Goal: Information Seeking & Learning: Check status

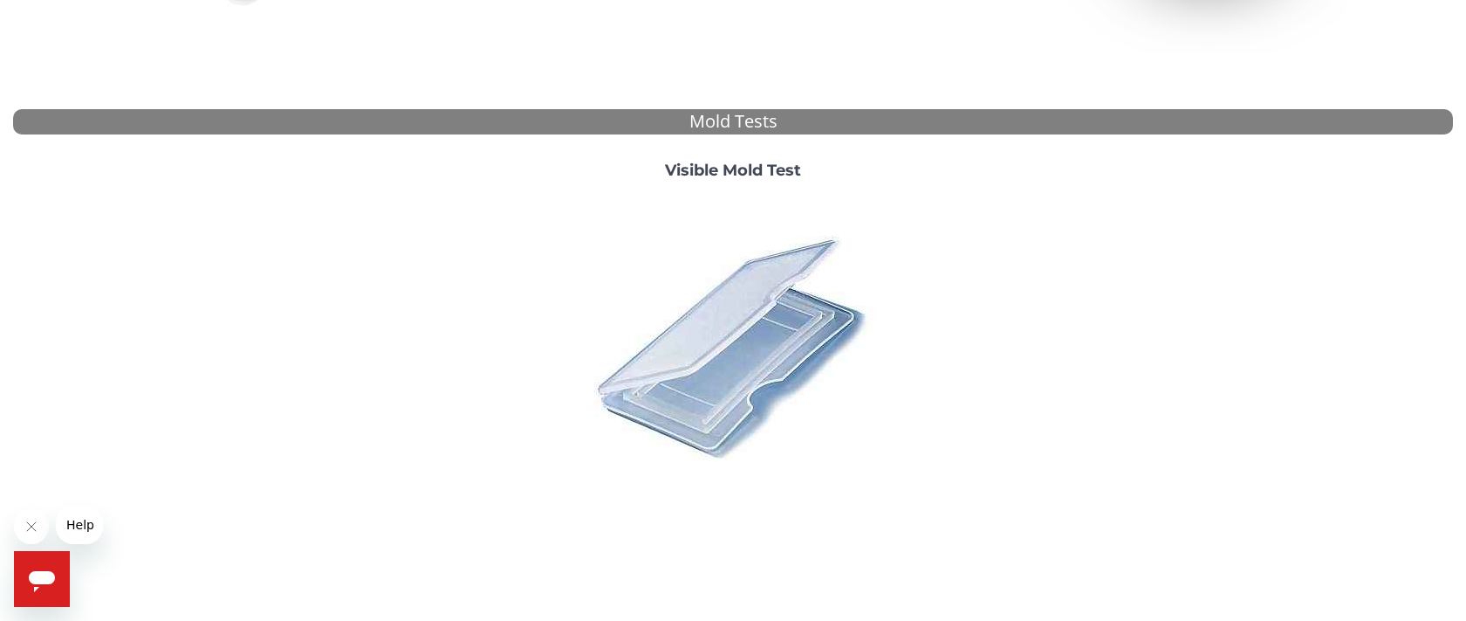
scroll to position [644, 0]
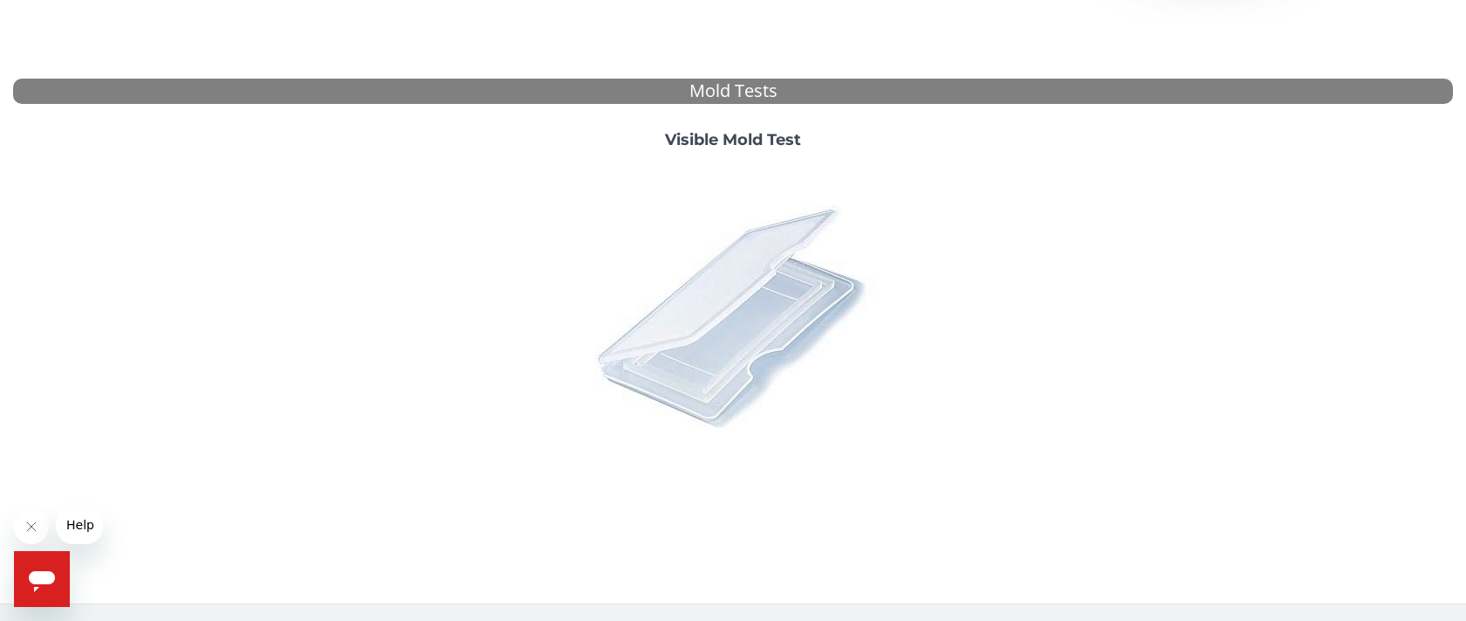
click at [708, 322] on img at bounding box center [733, 316] width 306 height 306
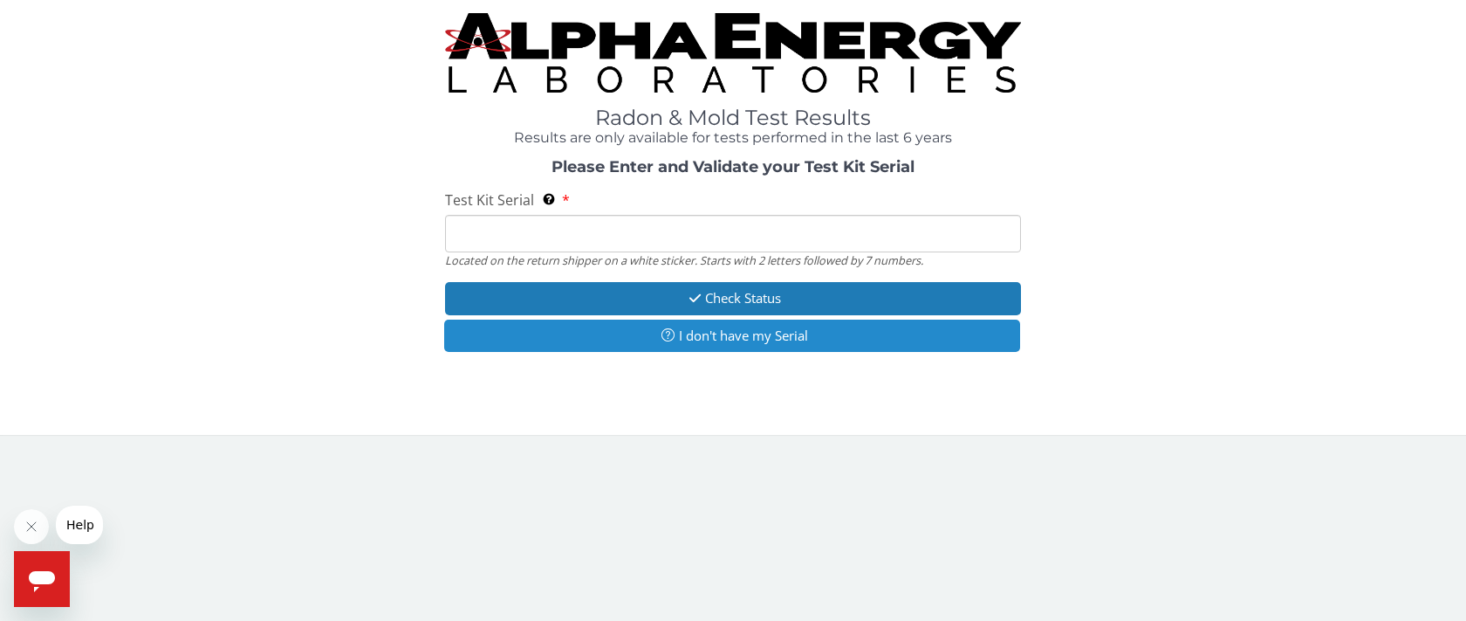
click at [624, 331] on button "I don't have my Serial" at bounding box center [732, 335] width 576 height 32
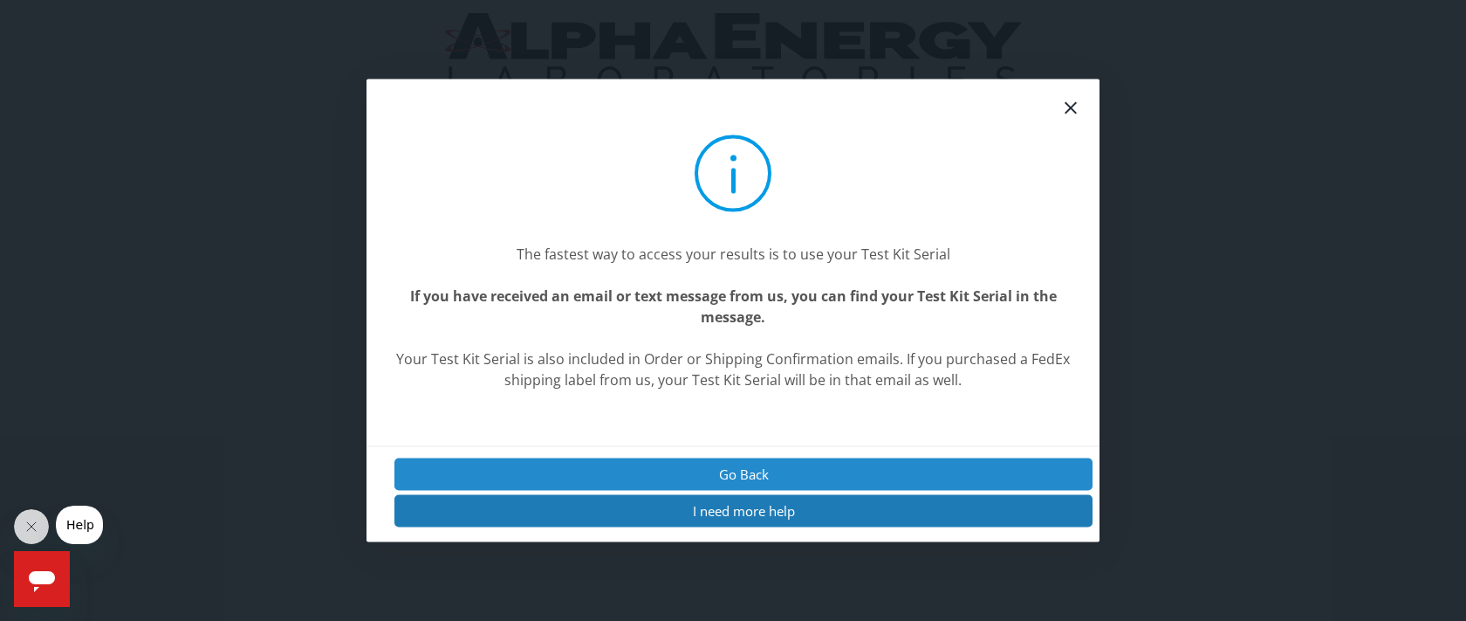
click at [713, 463] on button "Go Back" at bounding box center [744, 473] width 698 height 32
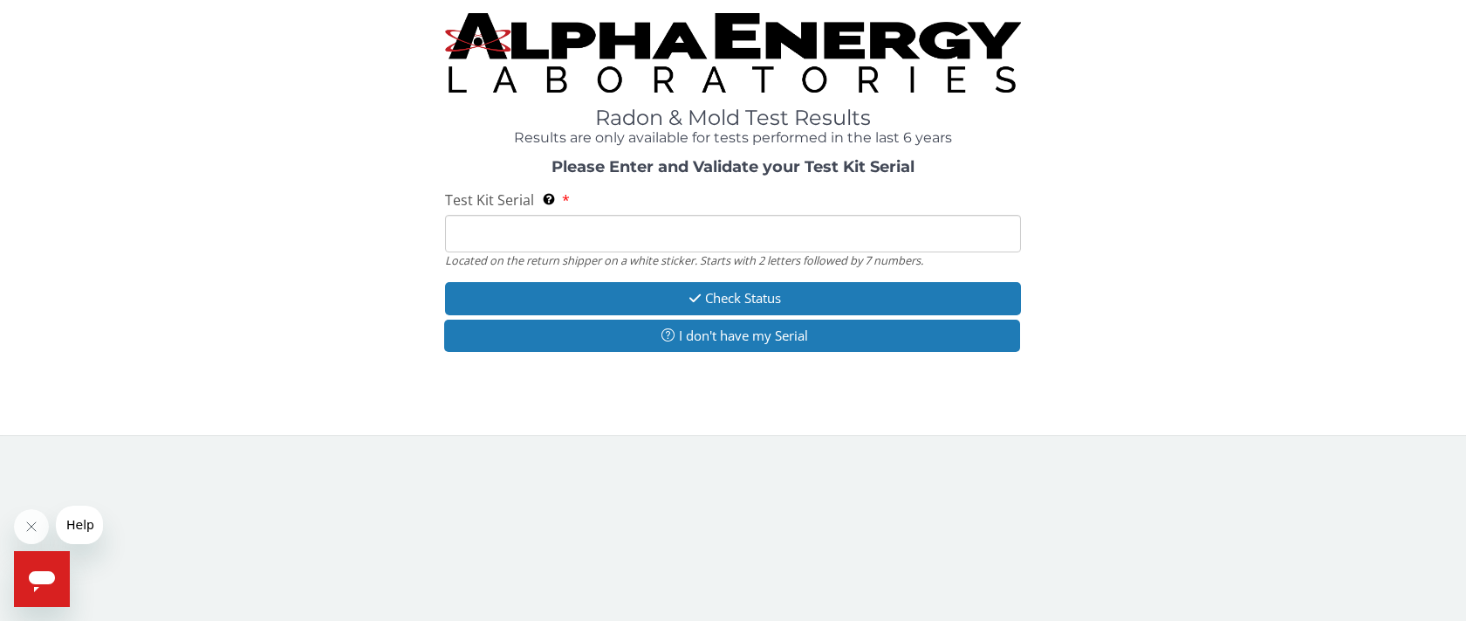
click at [457, 229] on input "Test Kit Serial Located on the return shipper on a white sticker. Starts with 2…" at bounding box center [733, 234] width 576 height 38
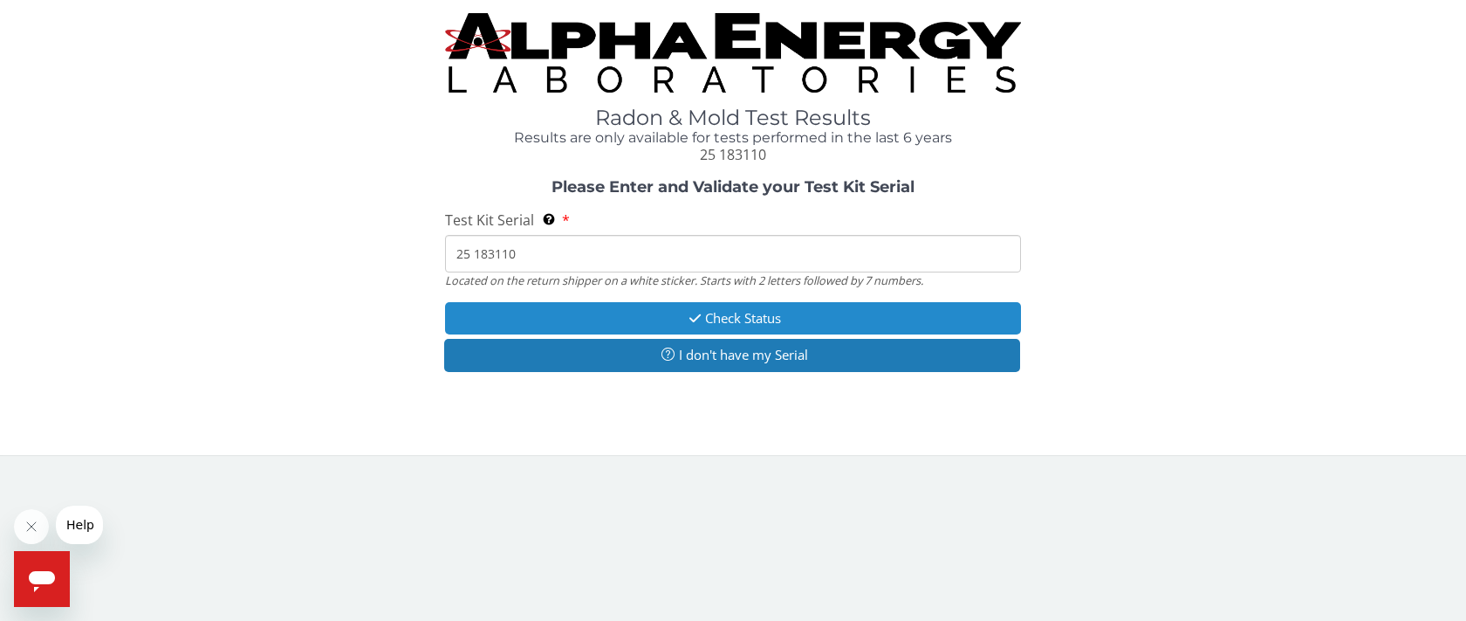
click at [721, 305] on button "Check Status" at bounding box center [733, 318] width 576 height 32
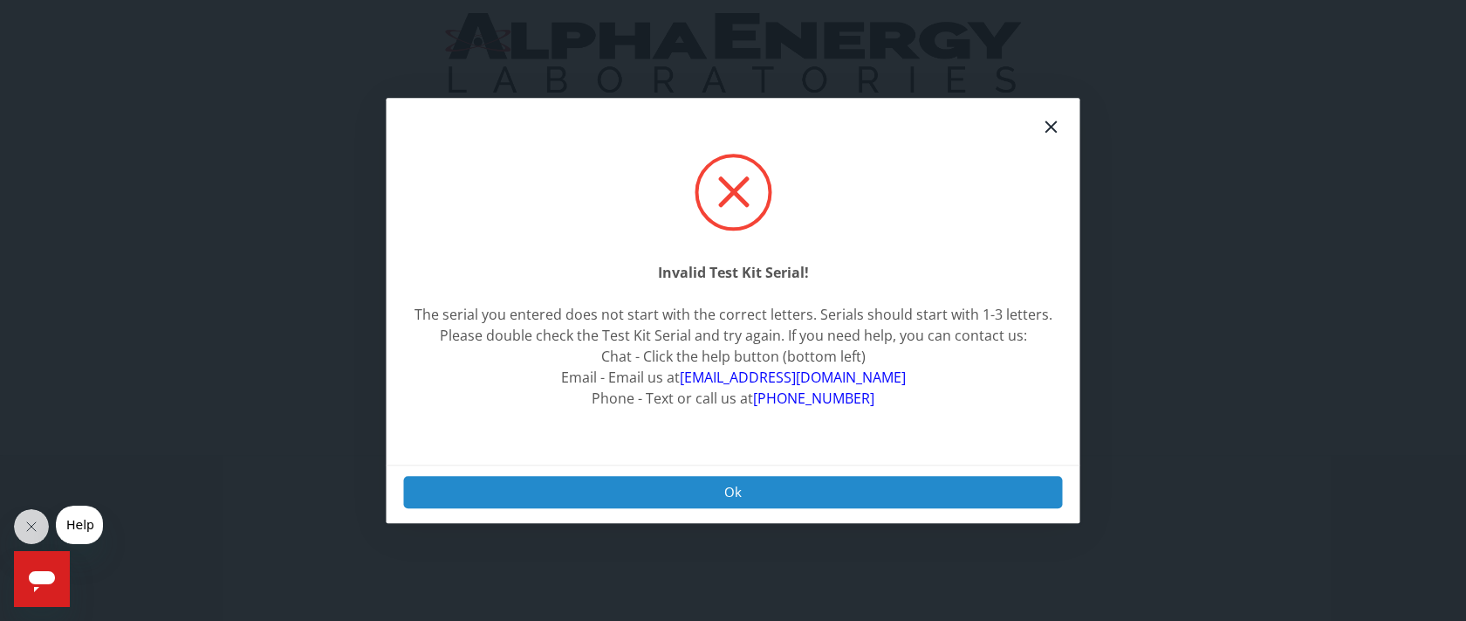
click at [718, 483] on button "Ok" at bounding box center [733, 492] width 659 height 32
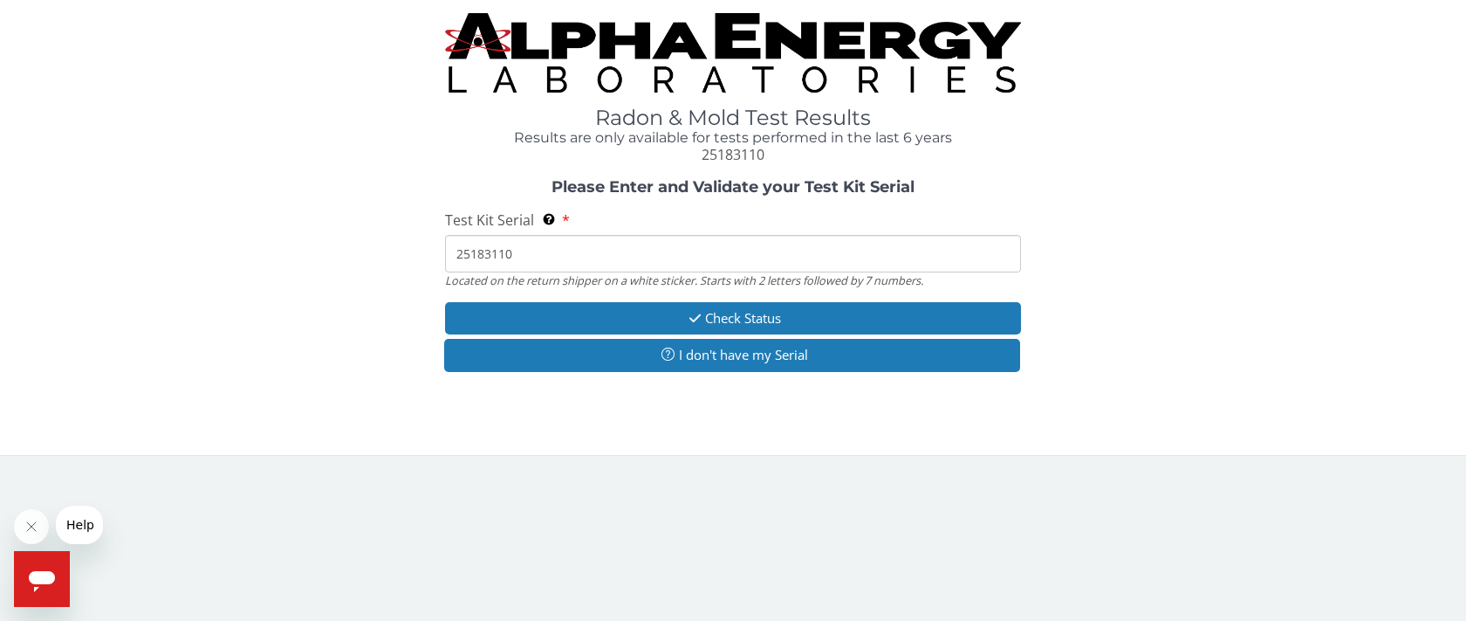
click at [525, 245] on input "25183110" at bounding box center [733, 254] width 576 height 38
type input "2"
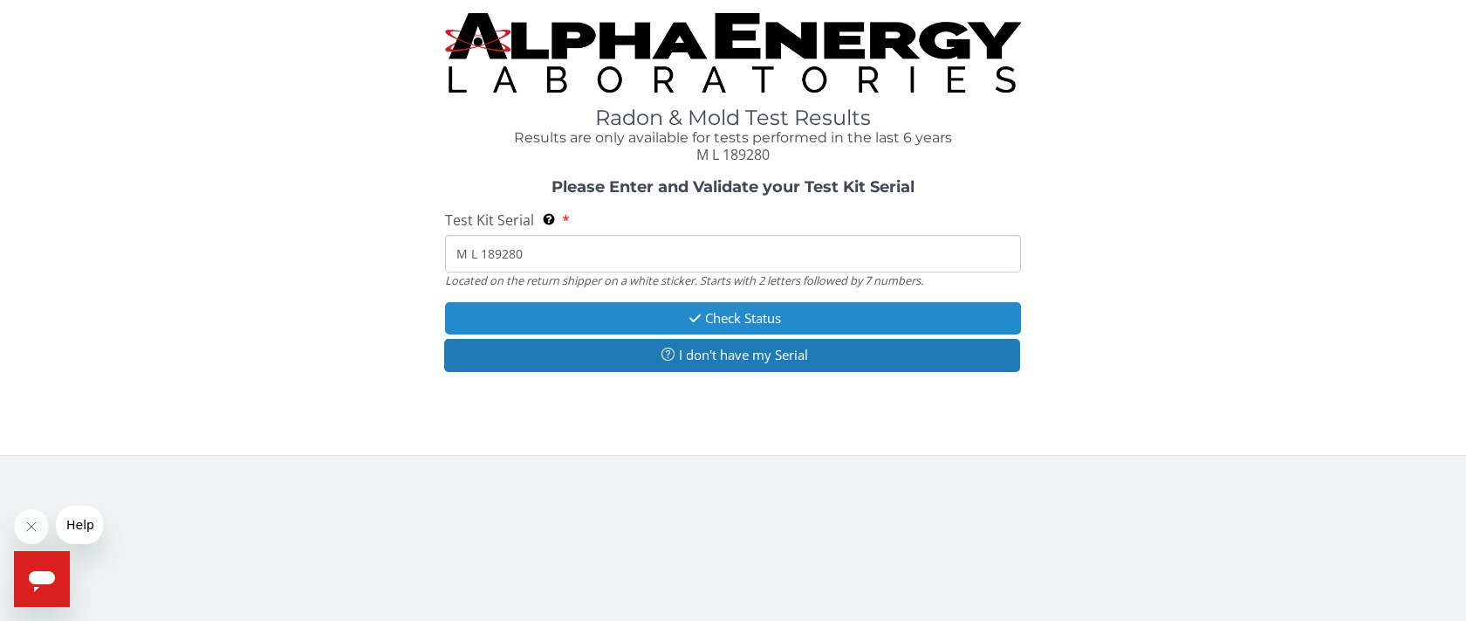
type input "M L 189280"
click at [746, 313] on button "Check Status" at bounding box center [733, 318] width 576 height 32
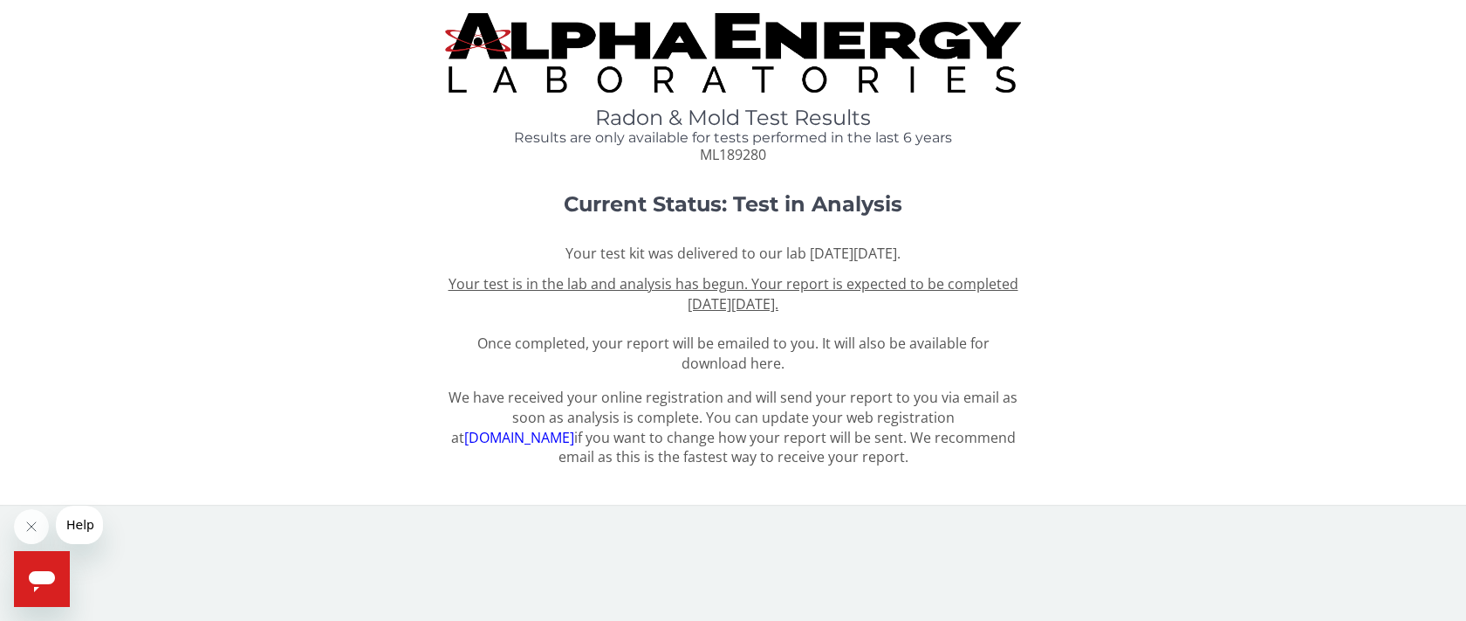
click at [549, 438] on link "register.aelabs.com" at bounding box center [519, 437] width 110 height 19
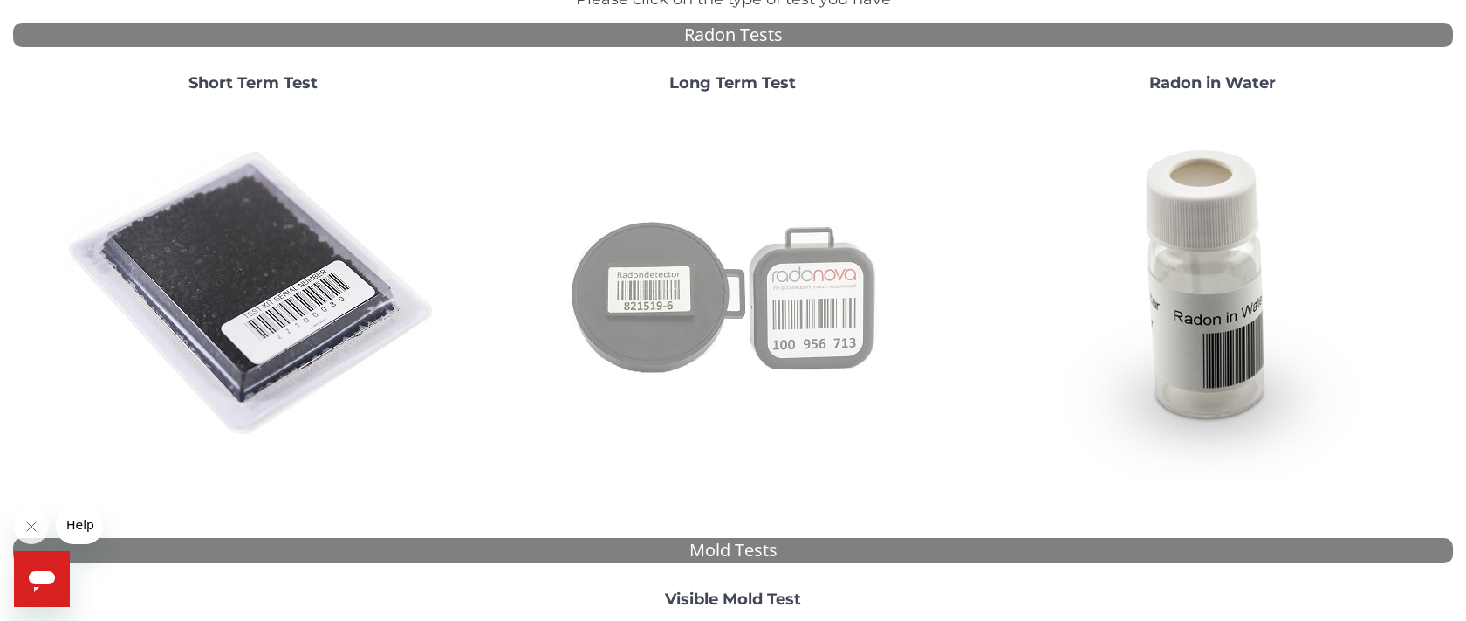
scroll to position [181, 0]
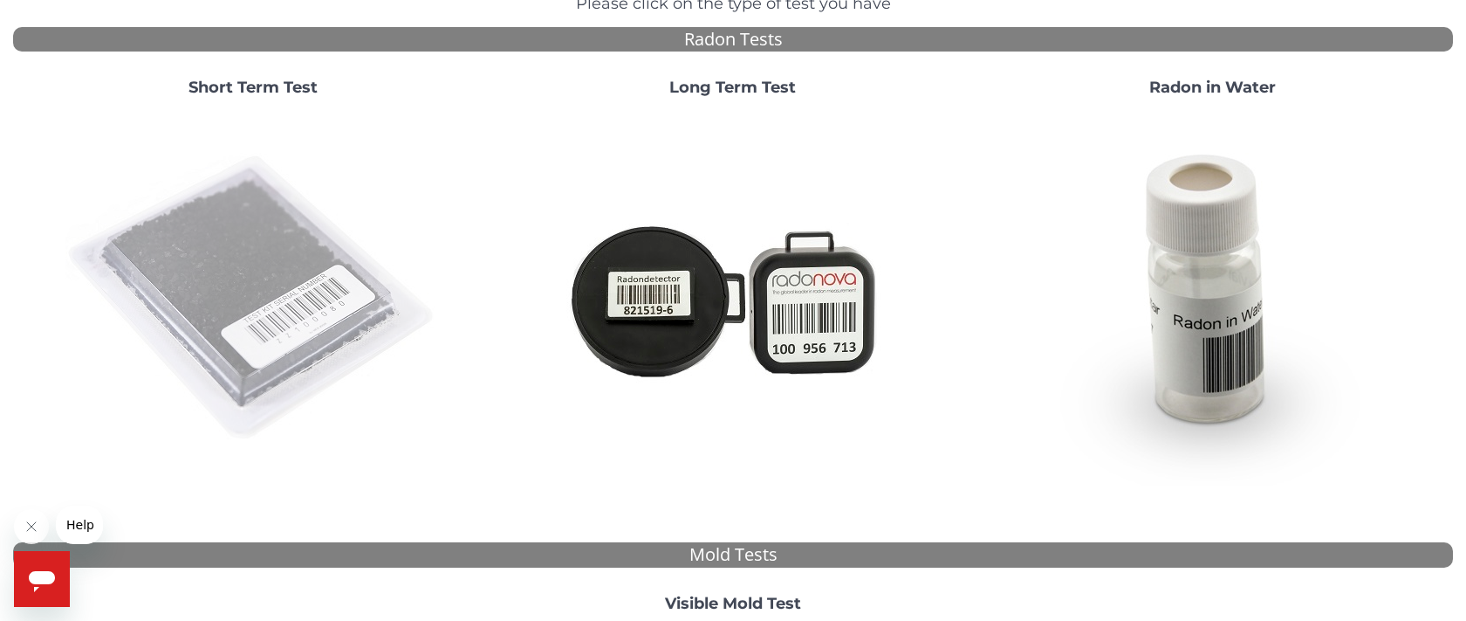
click at [286, 269] on img at bounding box center [252, 298] width 375 height 375
